Goal: Task Accomplishment & Management: Manage account settings

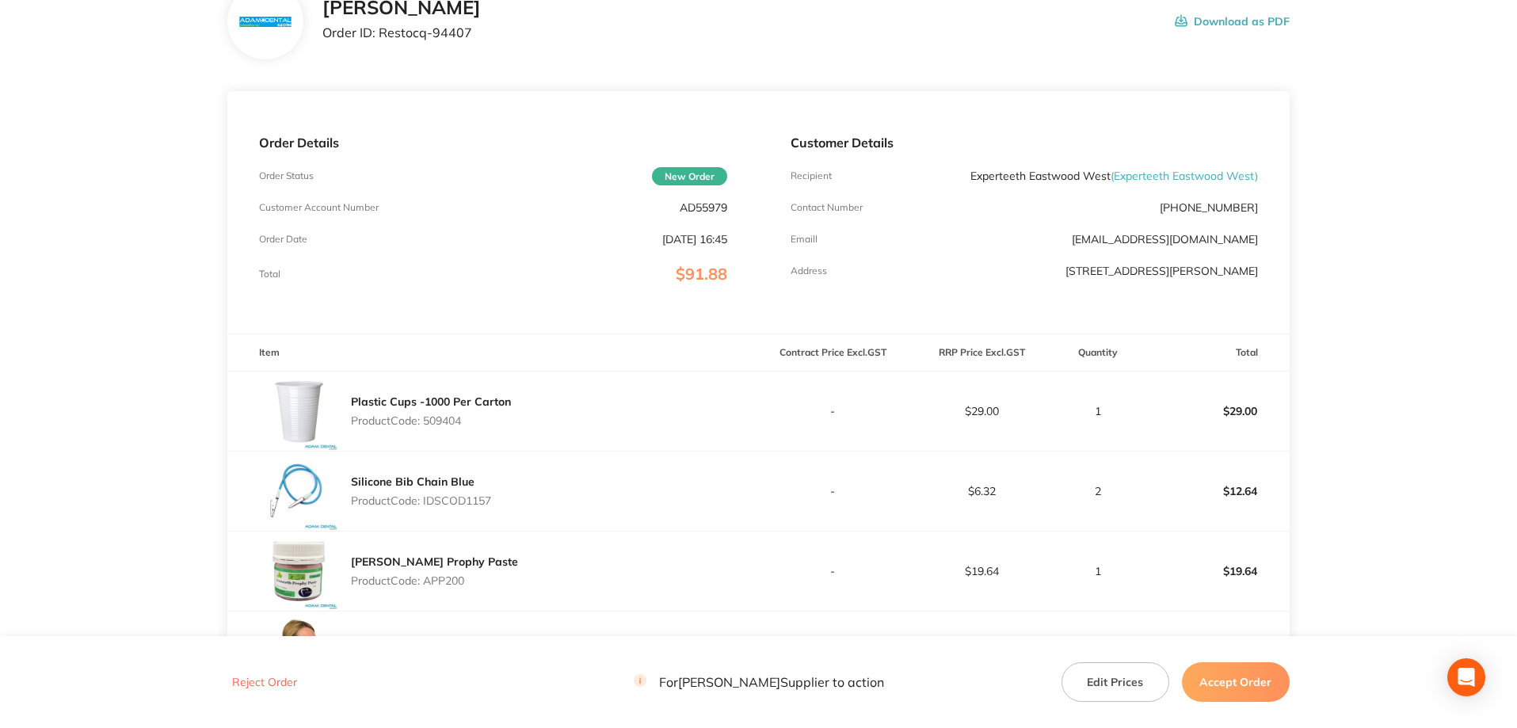
scroll to position [317, 0]
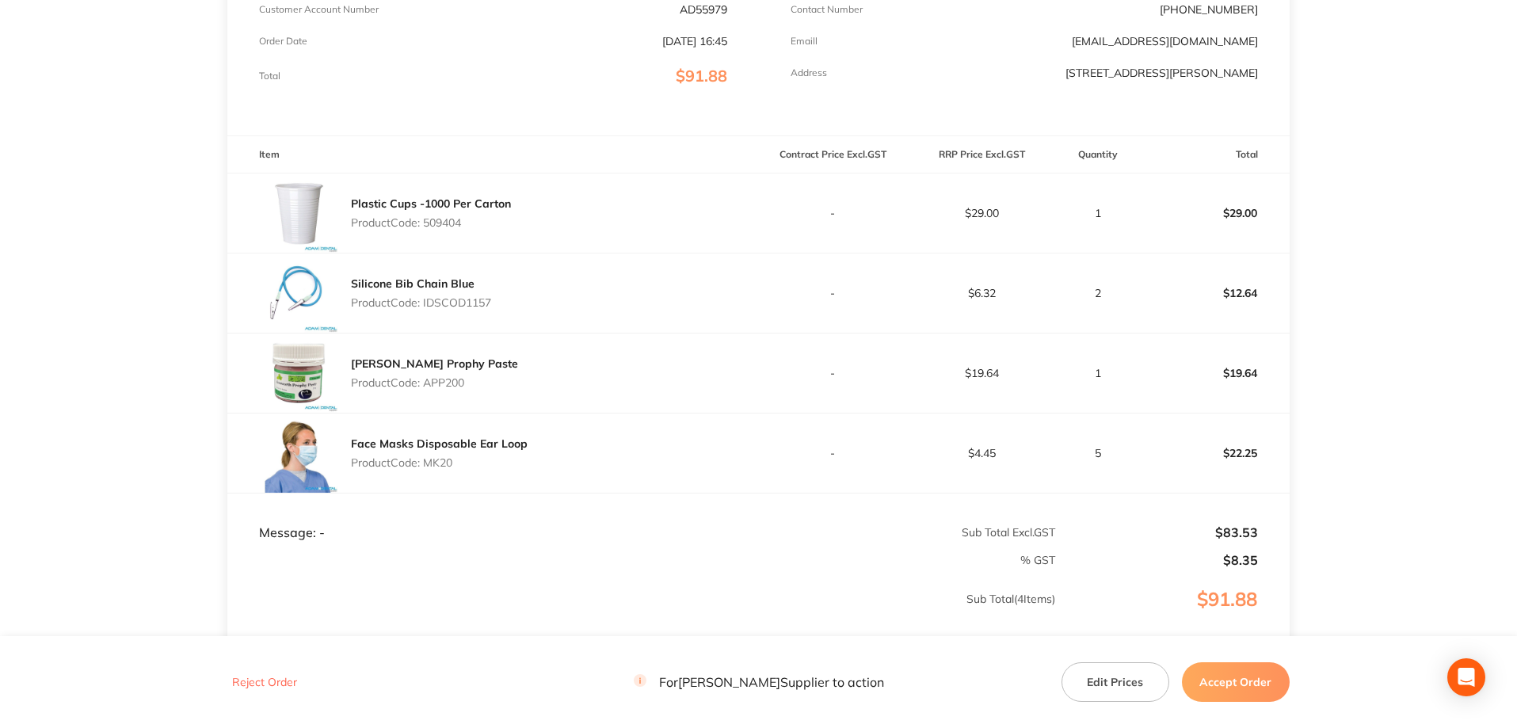
click at [458, 222] on p "Product Code: 509404" at bounding box center [431, 222] width 160 height 13
copy p "509404"
click at [483, 303] on p "Product Code: IDSCOD1157" at bounding box center [421, 302] width 140 height 13
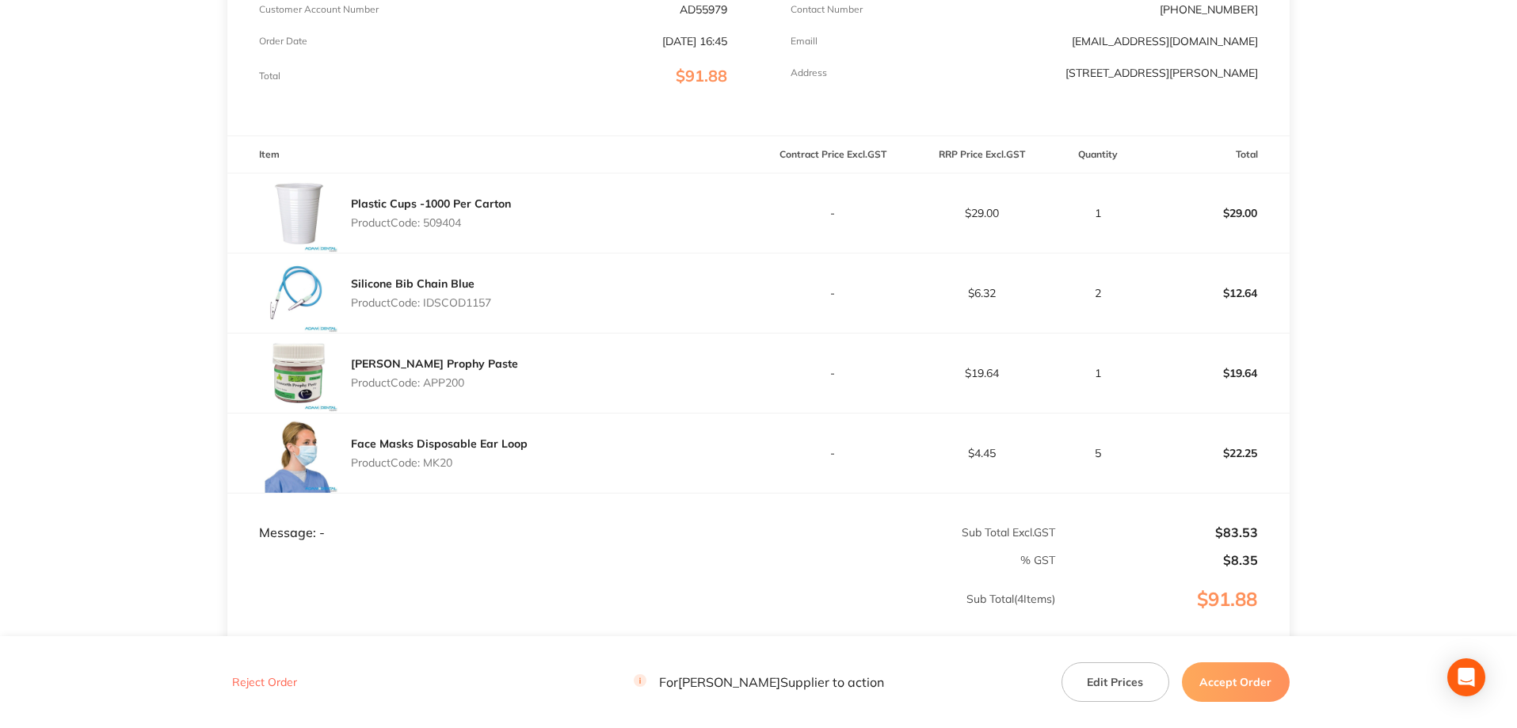
copy p "IDSCOD1157"
click at [439, 383] on p "Product Code: APP200" at bounding box center [434, 382] width 167 height 13
copy p "APP200"
click at [451, 463] on p "Product Code: MK20" at bounding box center [439, 462] width 177 height 13
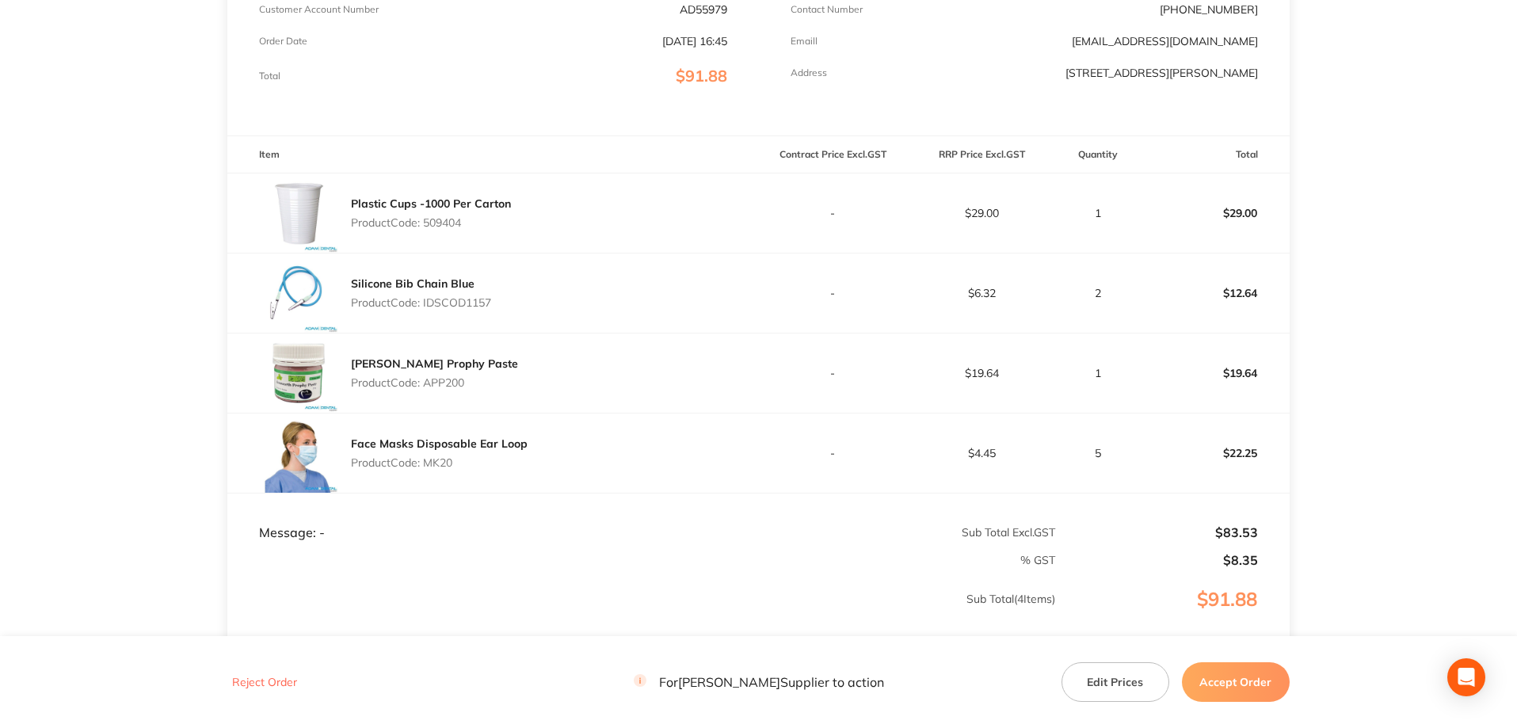
click at [451, 463] on p "Product Code: MK20" at bounding box center [439, 462] width 177 height 13
copy p "MK20"
click at [1239, 679] on button "Accept Order" at bounding box center [1236, 682] width 108 height 40
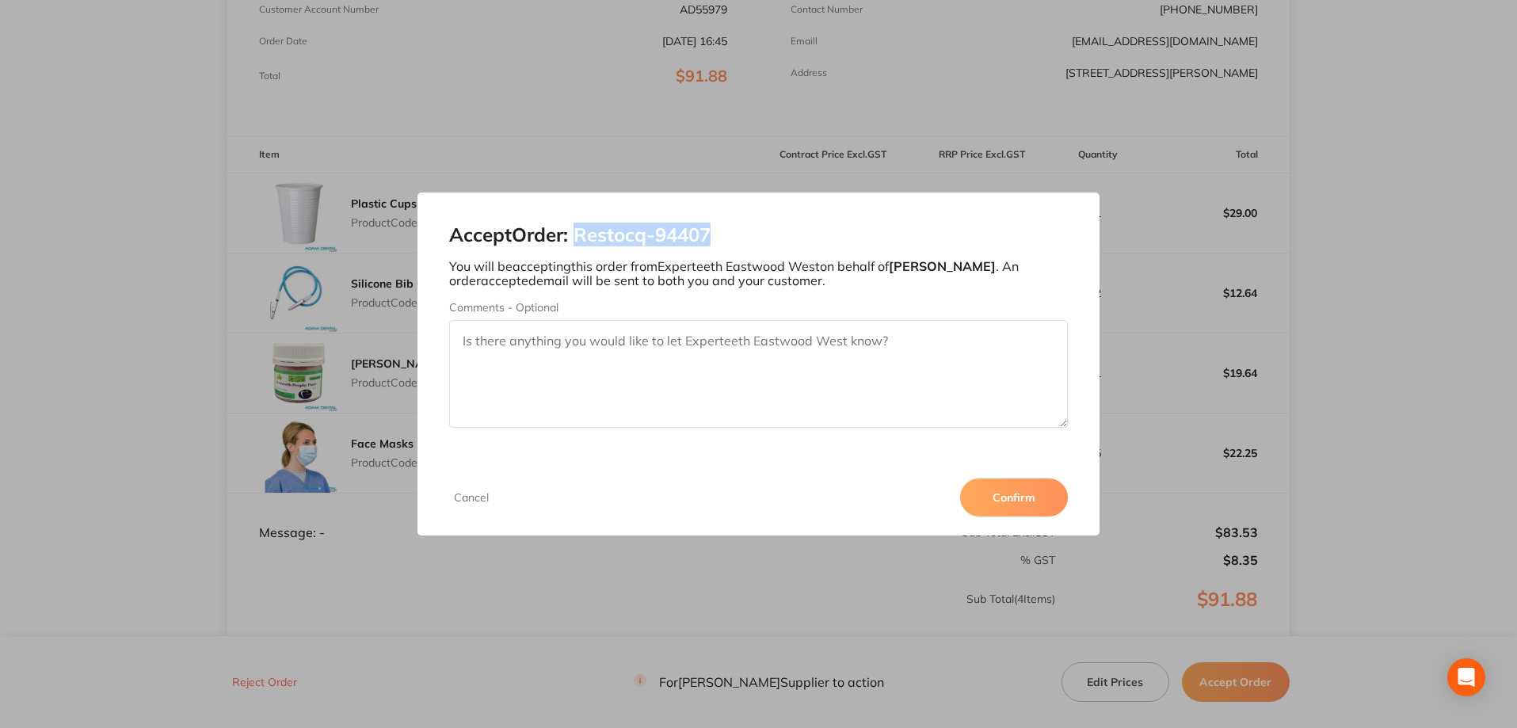
drag, startPoint x: 717, startPoint y: 233, endPoint x: 577, endPoint y: 238, distance: 139.5
click at [577, 238] on h2 "Accept Order: Restocq- 94407" at bounding box center [758, 235] width 619 height 22
copy h2 "Restocq- 94407"
click at [1016, 496] on button "Confirm" at bounding box center [1014, 497] width 108 height 38
